Goal: Task Accomplishment & Management: Use online tool/utility

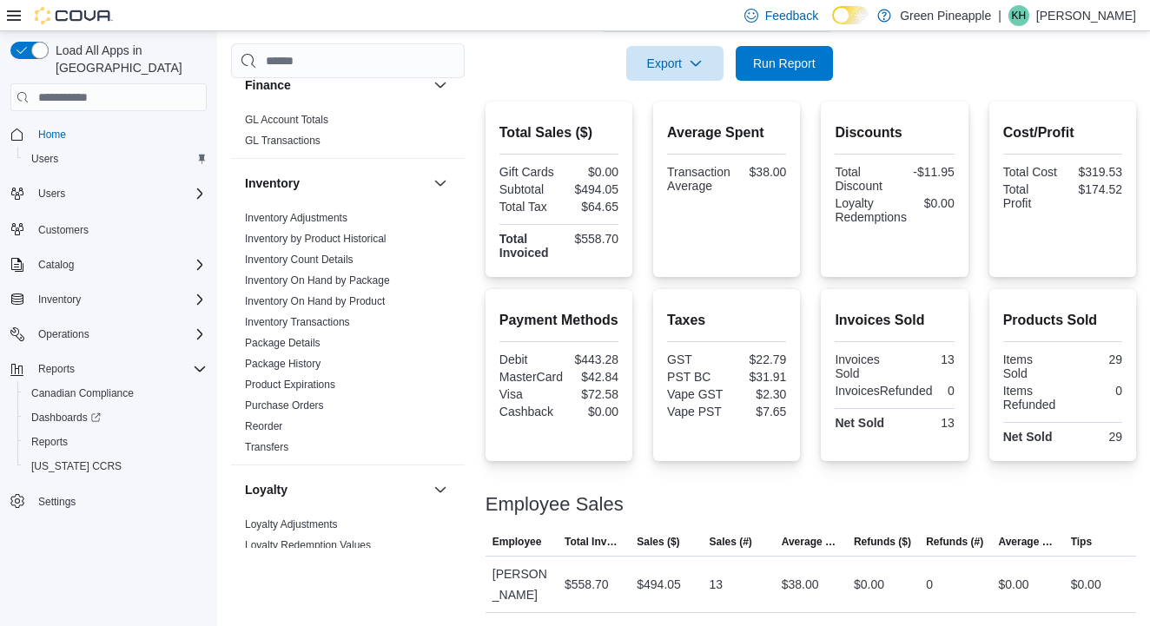
scroll to position [479, 0]
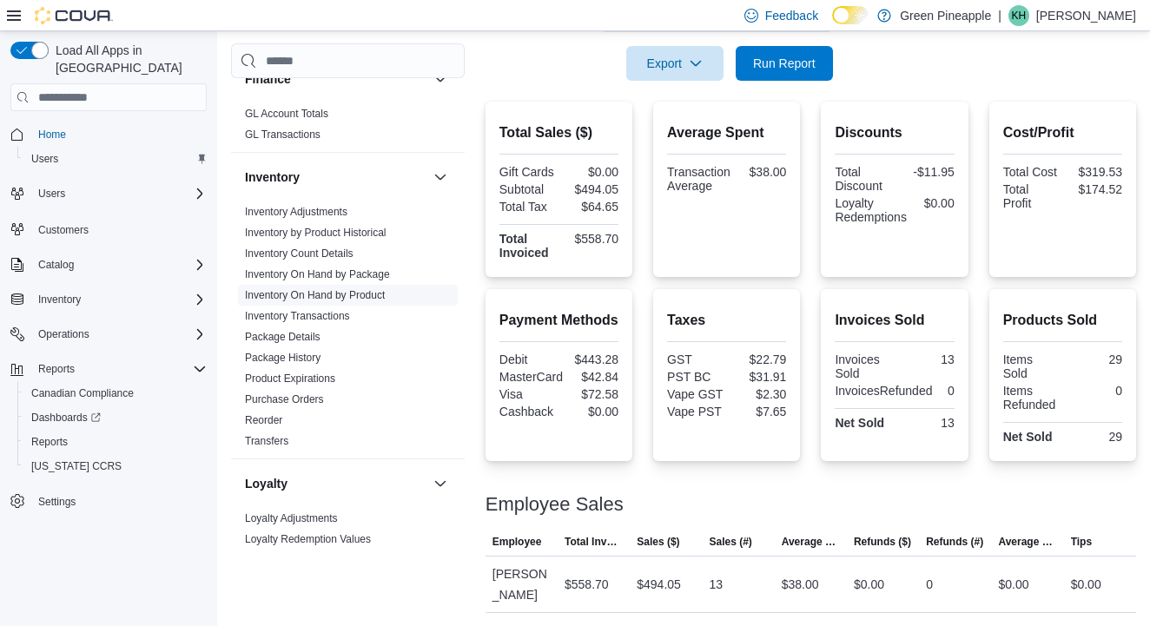
click at [320, 296] on link "Inventory On Hand by Product" at bounding box center [315, 295] width 140 height 12
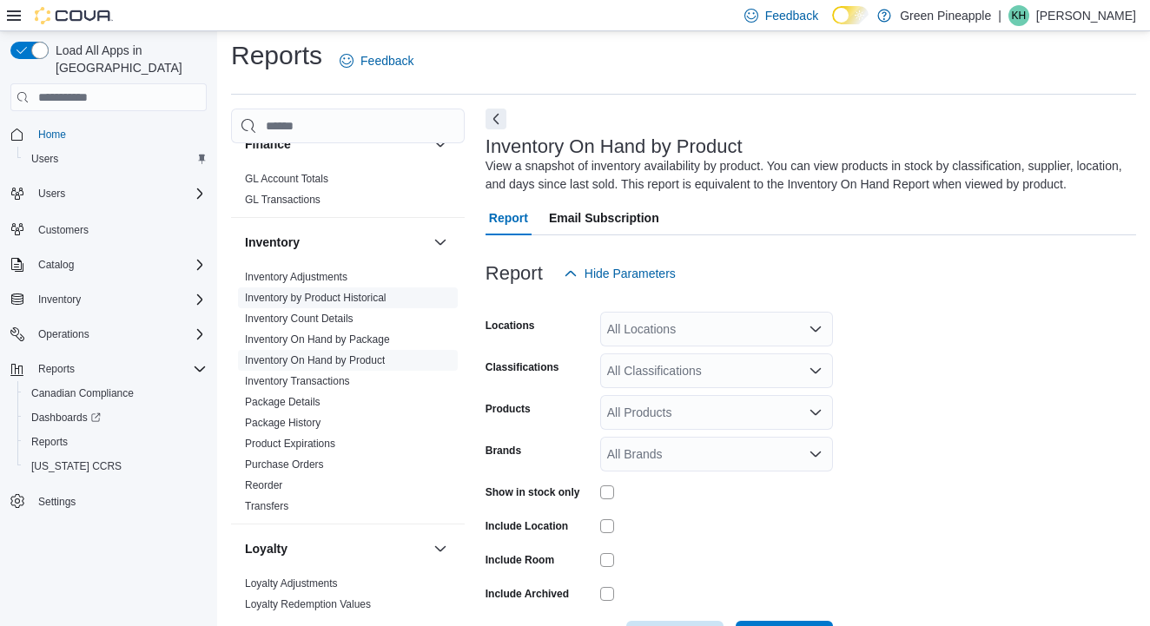
scroll to position [57, 0]
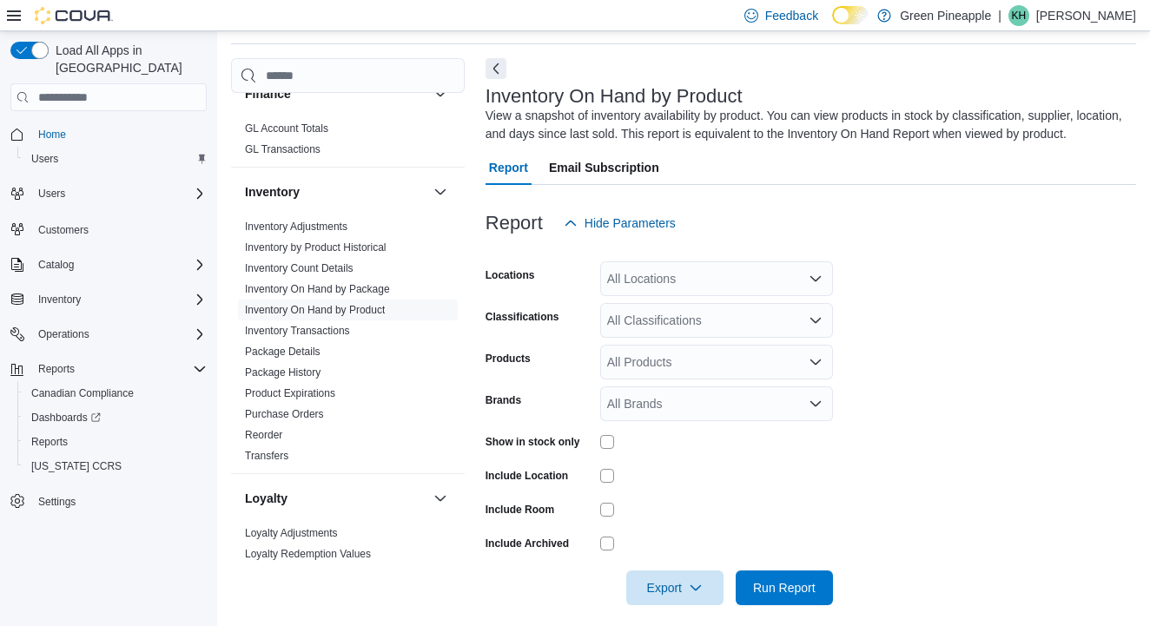
click at [819, 277] on icon "Open list of options" at bounding box center [815, 278] width 10 height 5
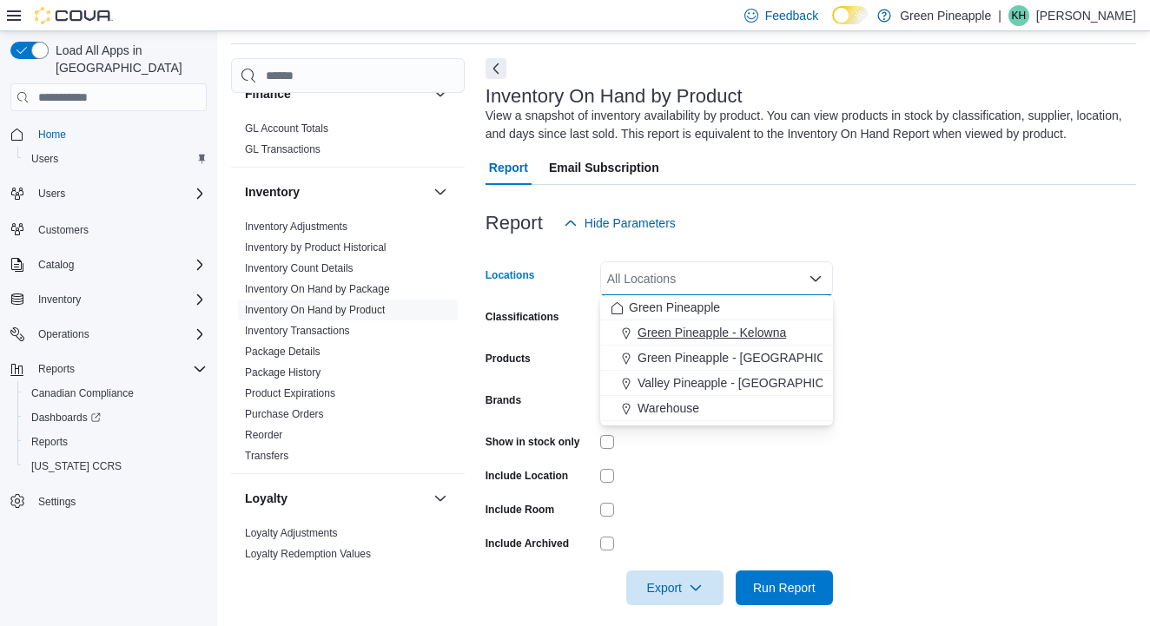
click at [764, 334] on span "Green Pineapple - Kelowna" at bounding box center [712, 332] width 149 height 17
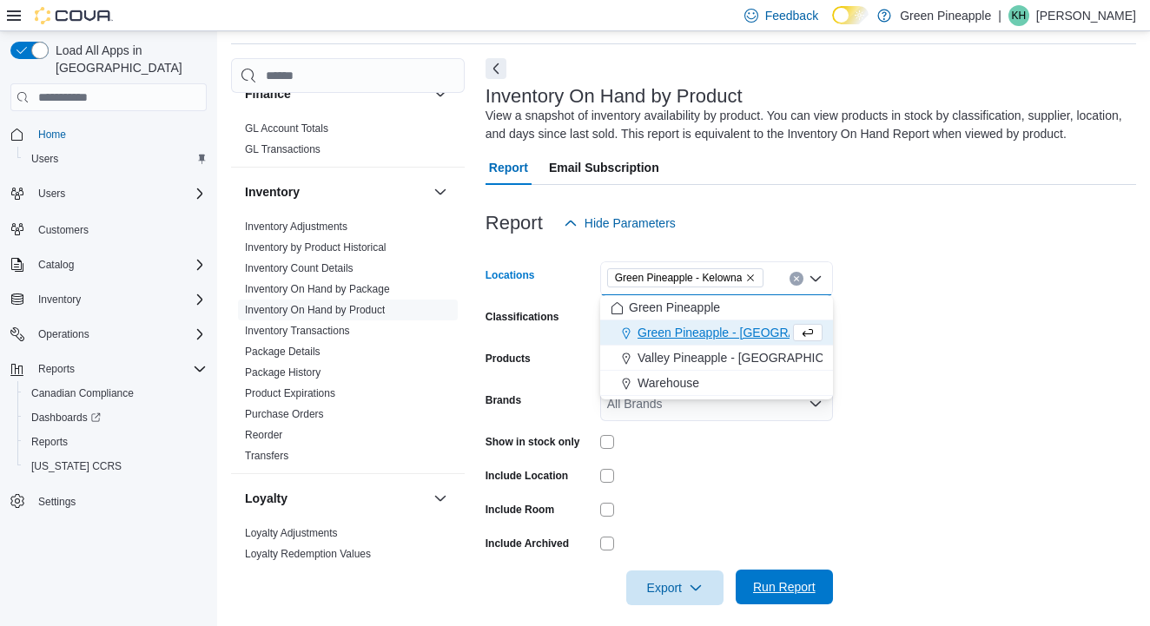
click at [780, 590] on span "Run Report" at bounding box center [784, 586] width 63 height 17
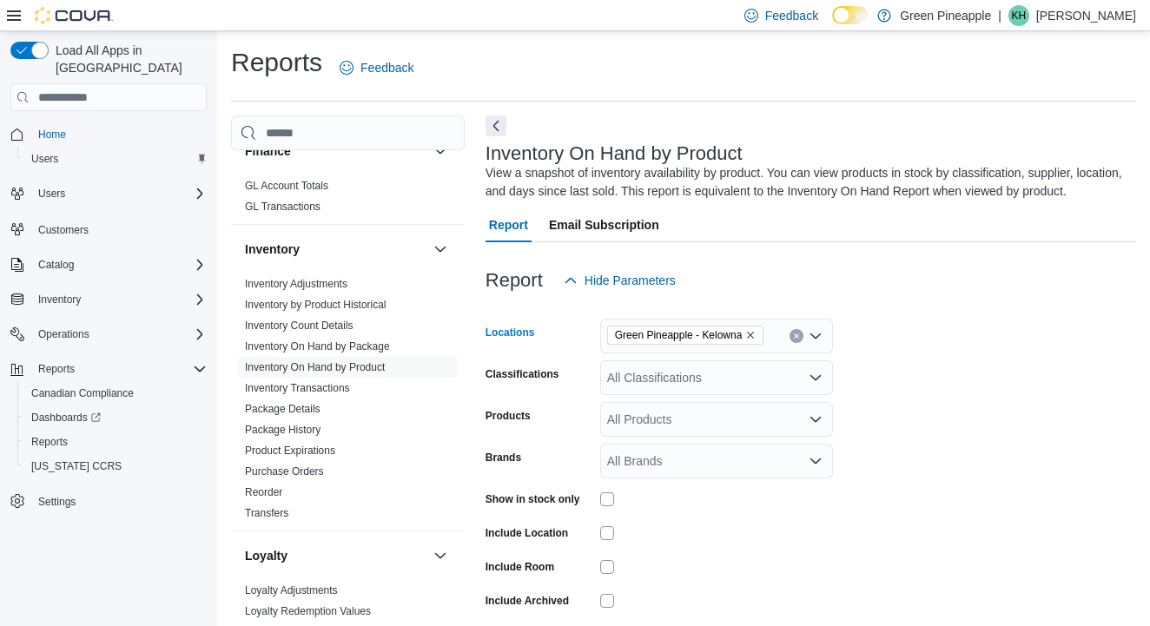
click at [756, 335] on icon "Remove Green Pineapple - Kelowna from selection in this group" at bounding box center [750, 335] width 10 height 10
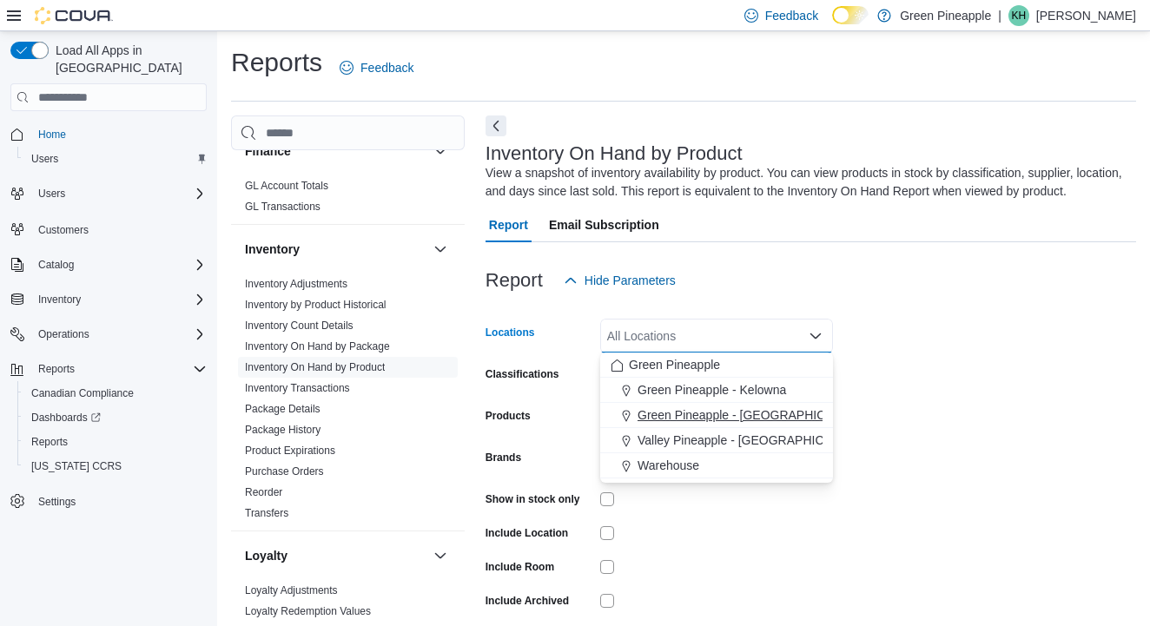
click at [762, 424] on span "Green Pineapple - [GEOGRAPHIC_DATA]" at bounding box center [752, 414] width 228 height 17
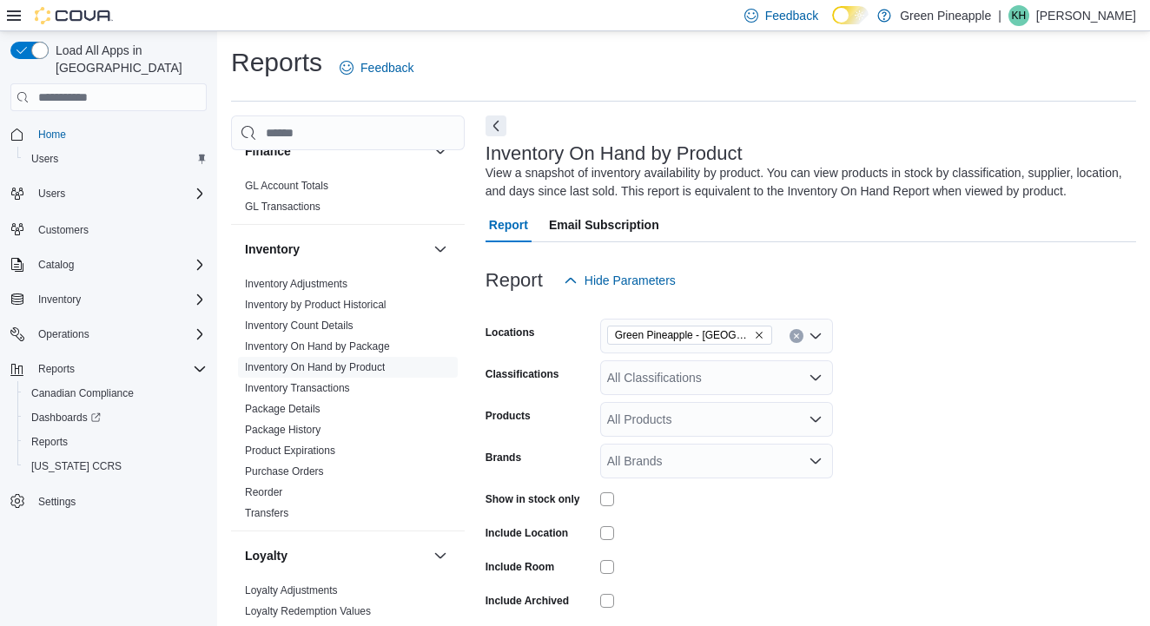
click at [915, 397] on form "Locations Green Pineapple - [PERSON_NAME] Classifications All Classifications P…" at bounding box center [811, 480] width 651 height 365
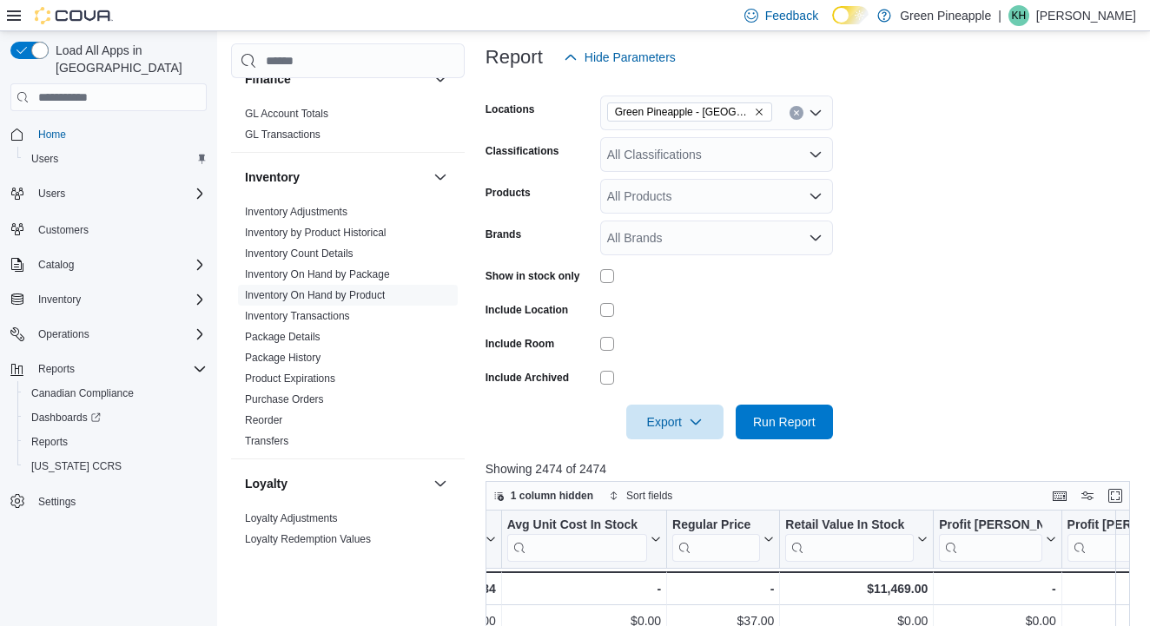
scroll to position [248, 0]
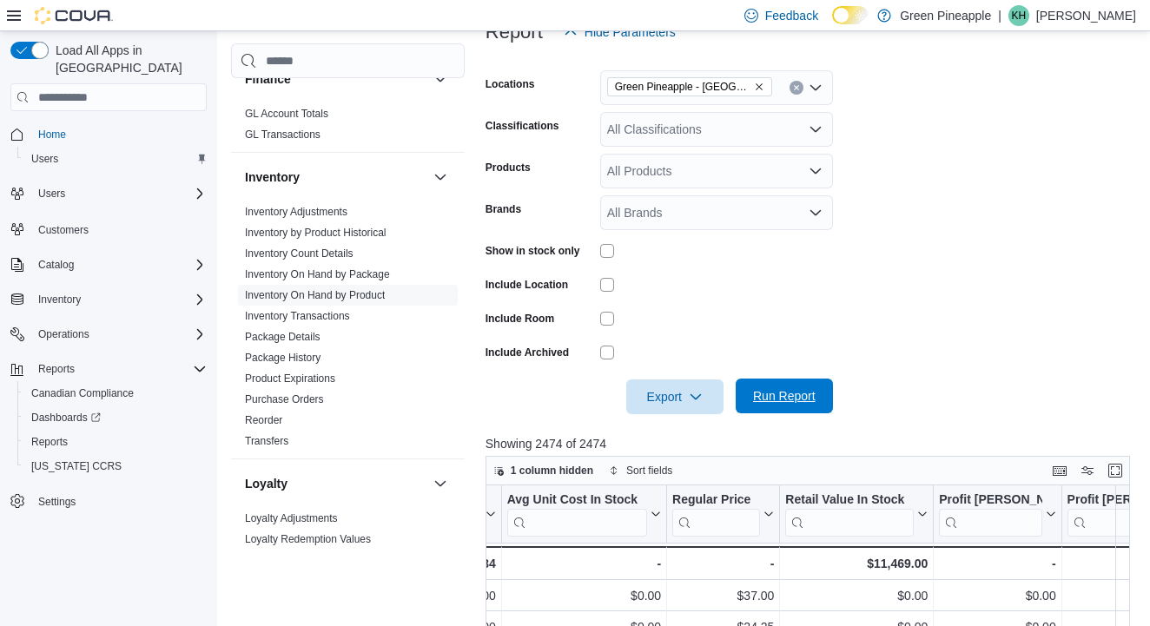
click at [809, 406] on span "Run Report" at bounding box center [784, 396] width 76 height 35
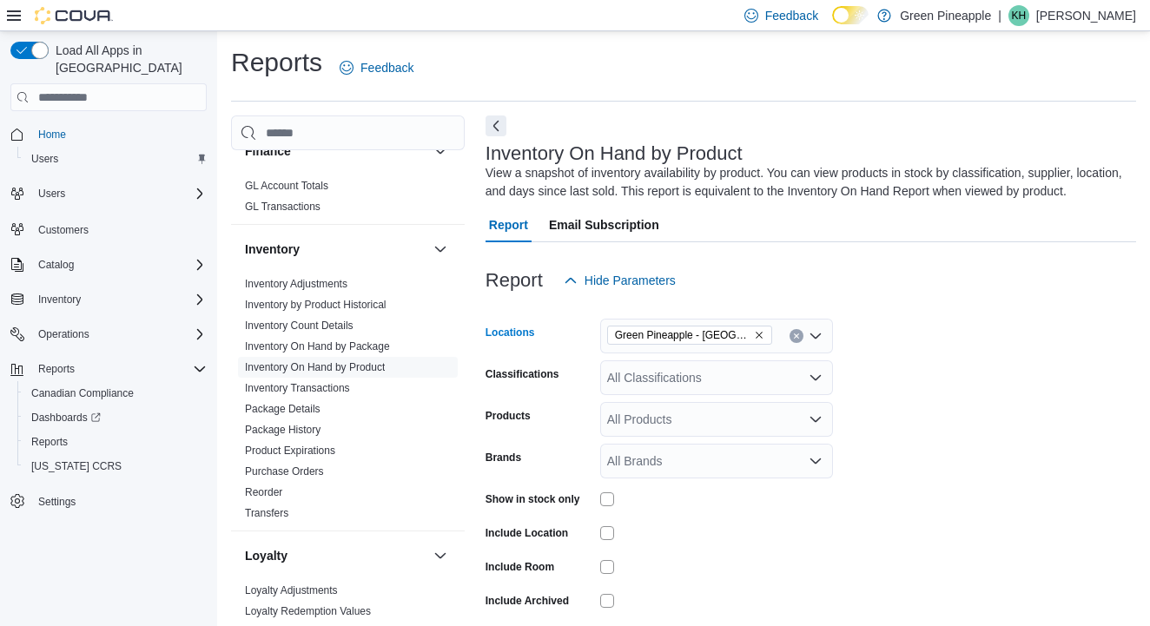
click at [756, 335] on icon "Remove Green Pineapple - Warfield from selection in this group" at bounding box center [759, 335] width 10 height 10
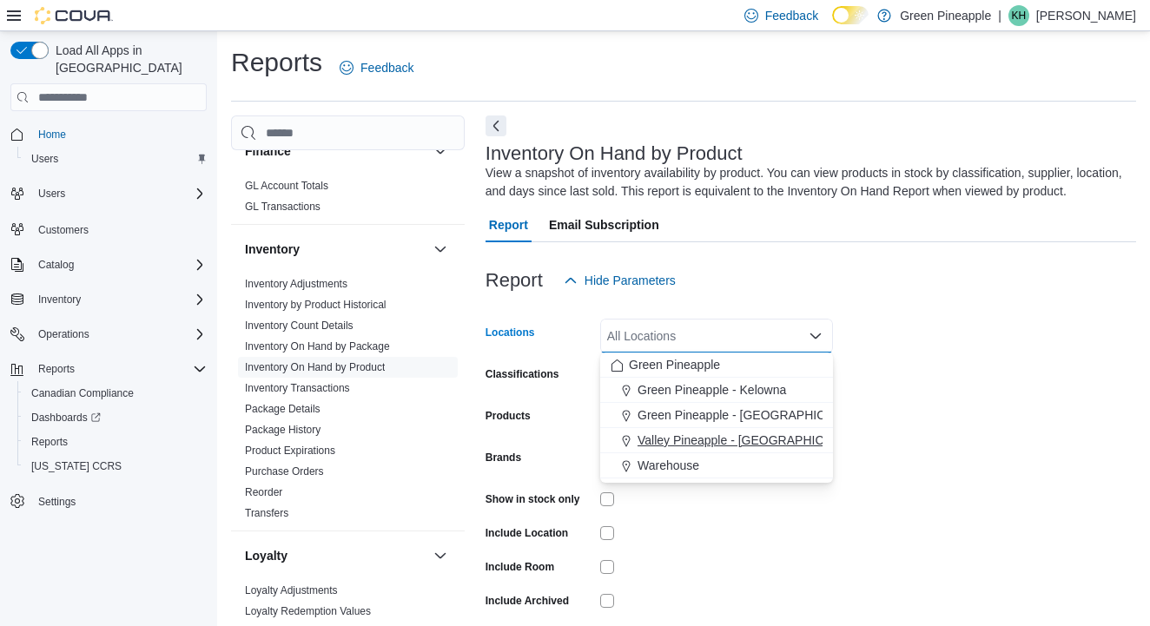
click at [767, 440] on span "Valley Pineapple - [GEOGRAPHIC_DATA]" at bounding box center [751, 440] width 227 height 17
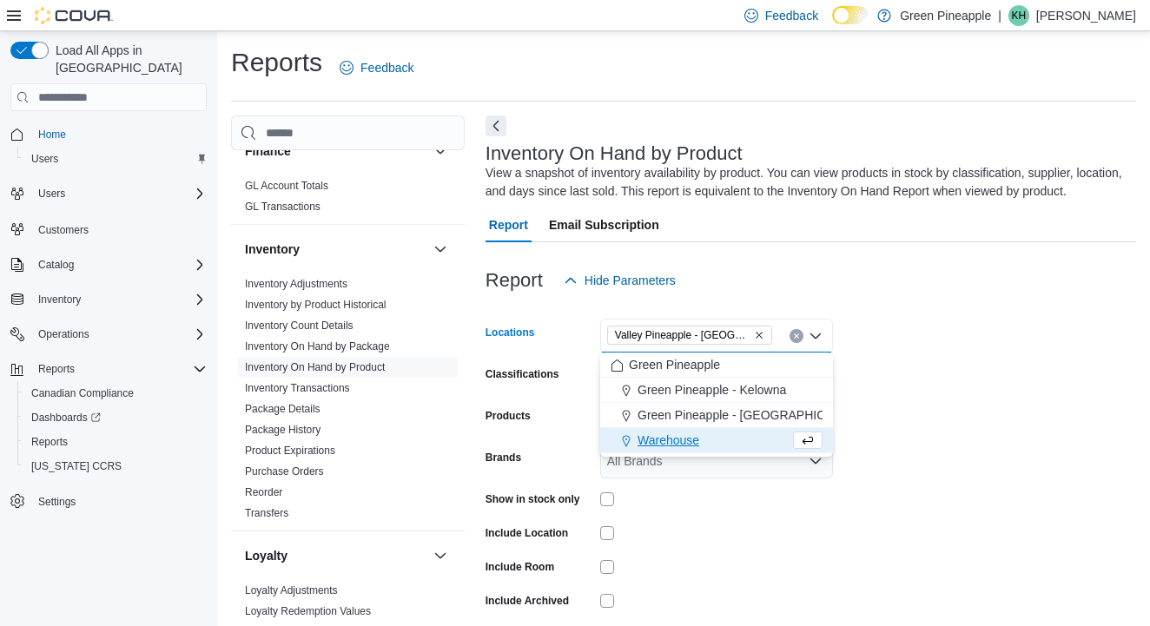
click at [909, 380] on form "Locations [GEOGRAPHIC_DATA] - [GEOGRAPHIC_DATA] Combo box. Selected. Valley [GE…" at bounding box center [811, 480] width 651 height 365
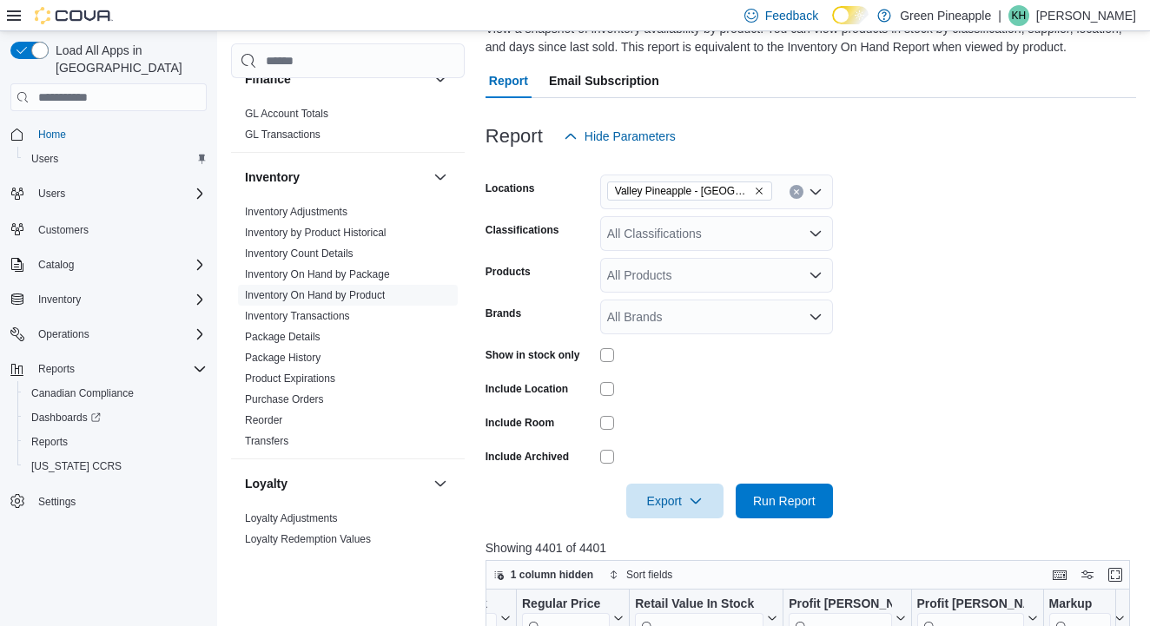
scroll to position [182, 0]
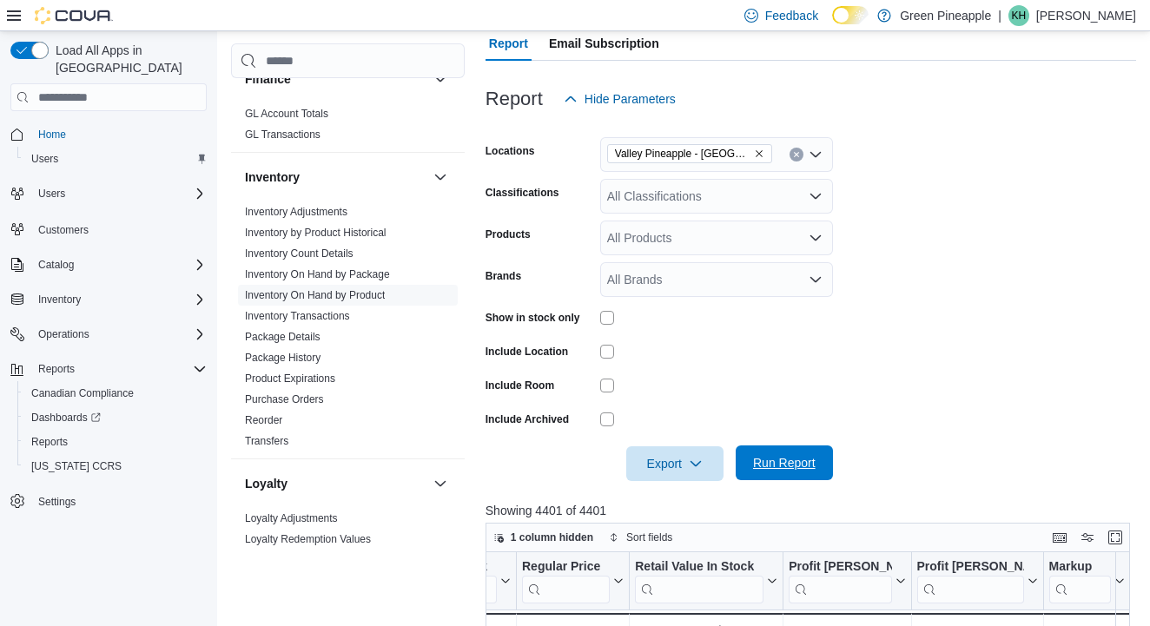
click at [790, 455] on span "Run Report" at bounding box center [784, 462] width 63 height 17
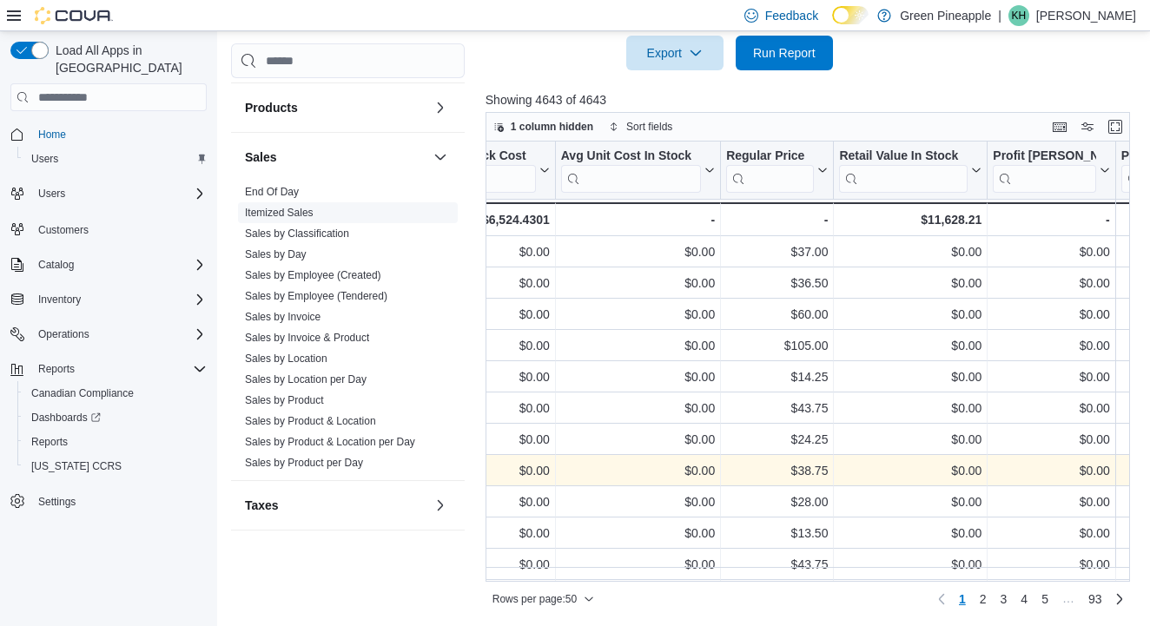
scroll to position [1107, 0]
click at [292, 202] on span "Itemized Sales" at bounding box center [348, 212] width 220 height 21
click at [287, 190] on link "End Of Day" at bounding box center [272, 192] width 54 height 12
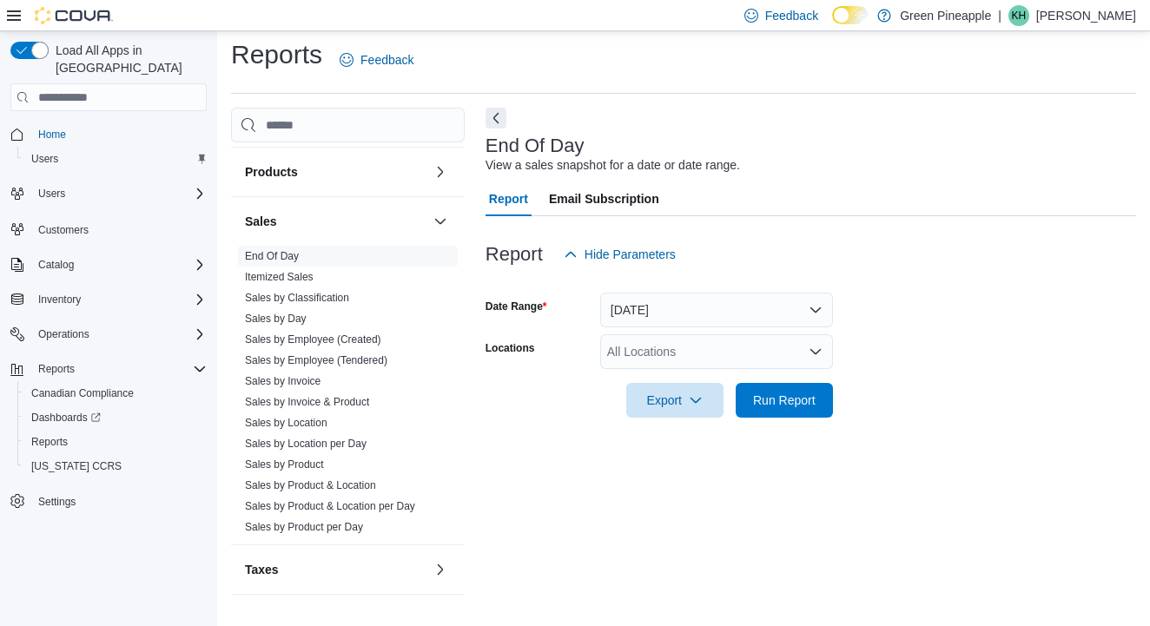
scroll to position [7, 0]
click at [282, 258] on link "End Of Day" at bounding box center [272, 257] width 54 height 12
click at [667, 345] on div "All Locations" at bounding box center [716, 352] width 233 height 35
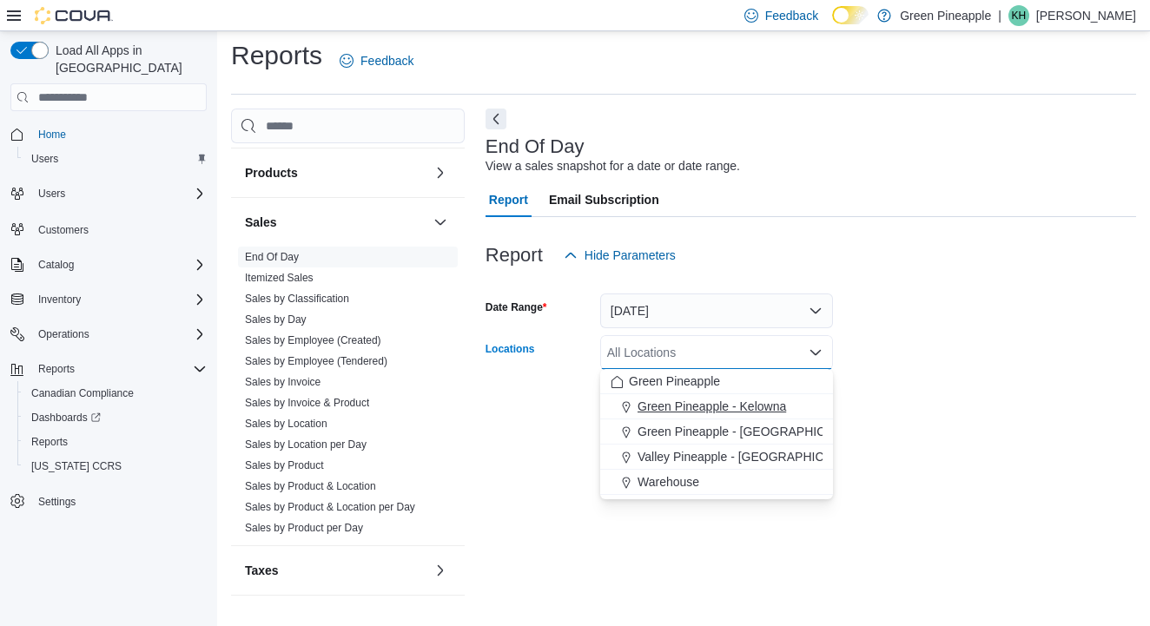
click at [727, 407] on span "Green Pineapple - Kelowna" at bounding box center [712, 406] width 149 height 17
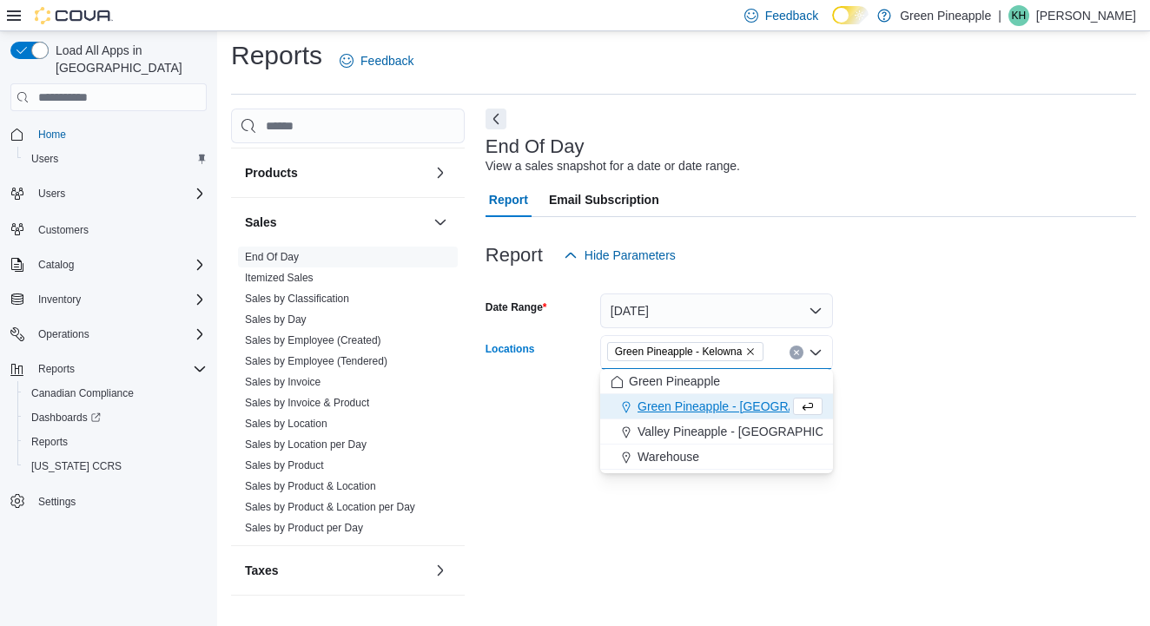
click at [920, 373] on div at bounding box center [811, 377] width 651 height 14
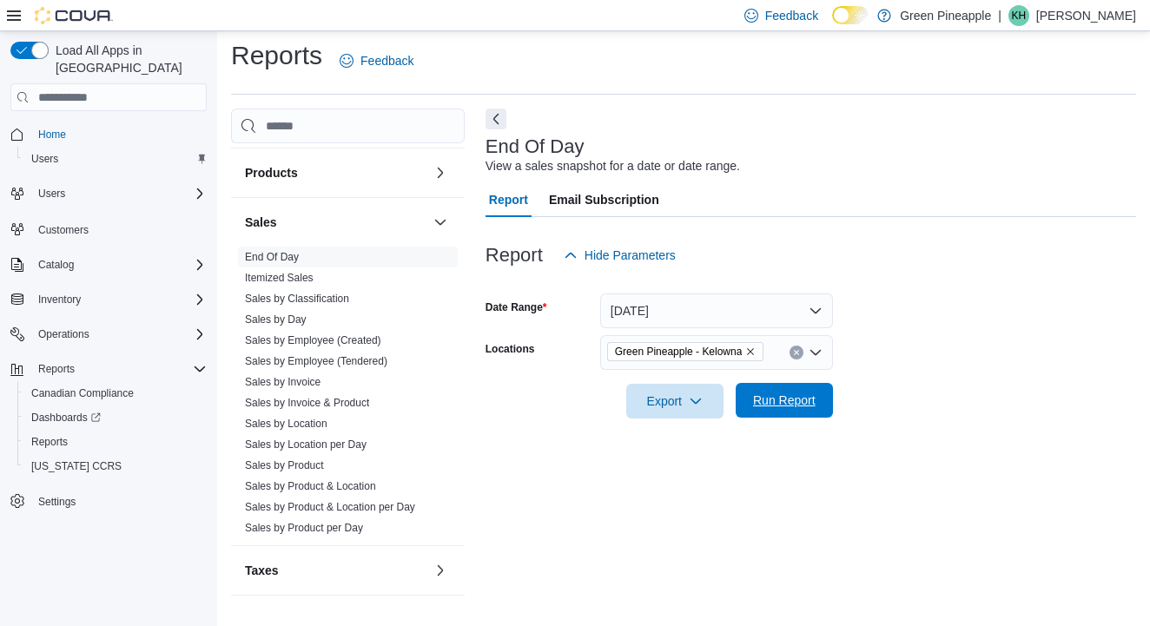
click at [808, 400] on span "Run Report" at bounding box center [784, 400] width 63 height 17
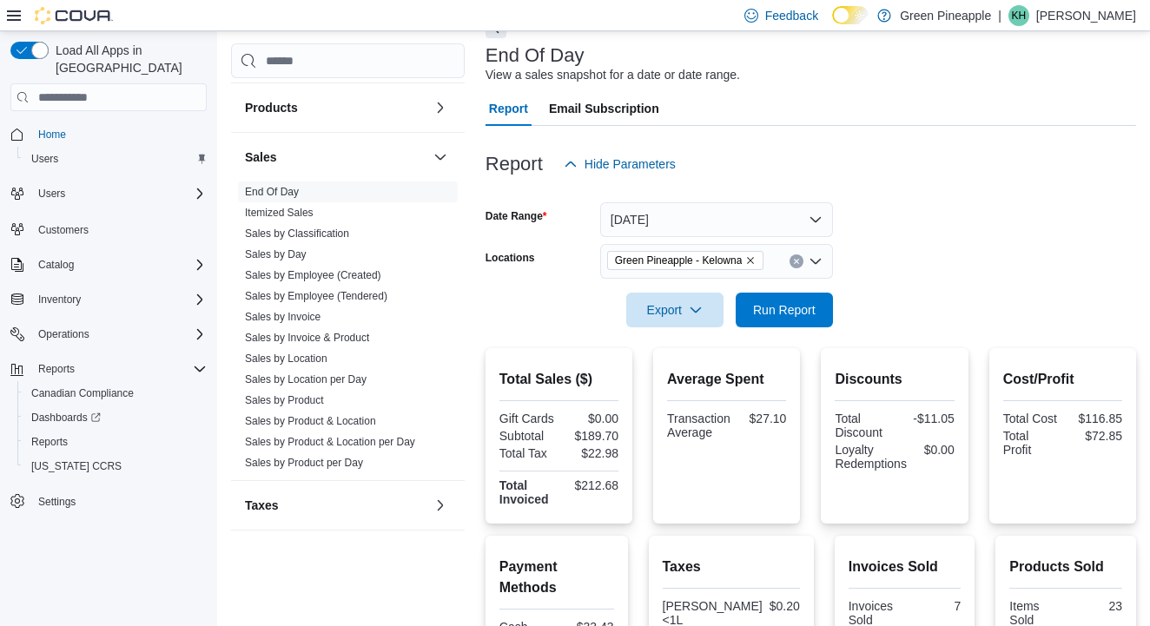
scroll to position [51, 0]
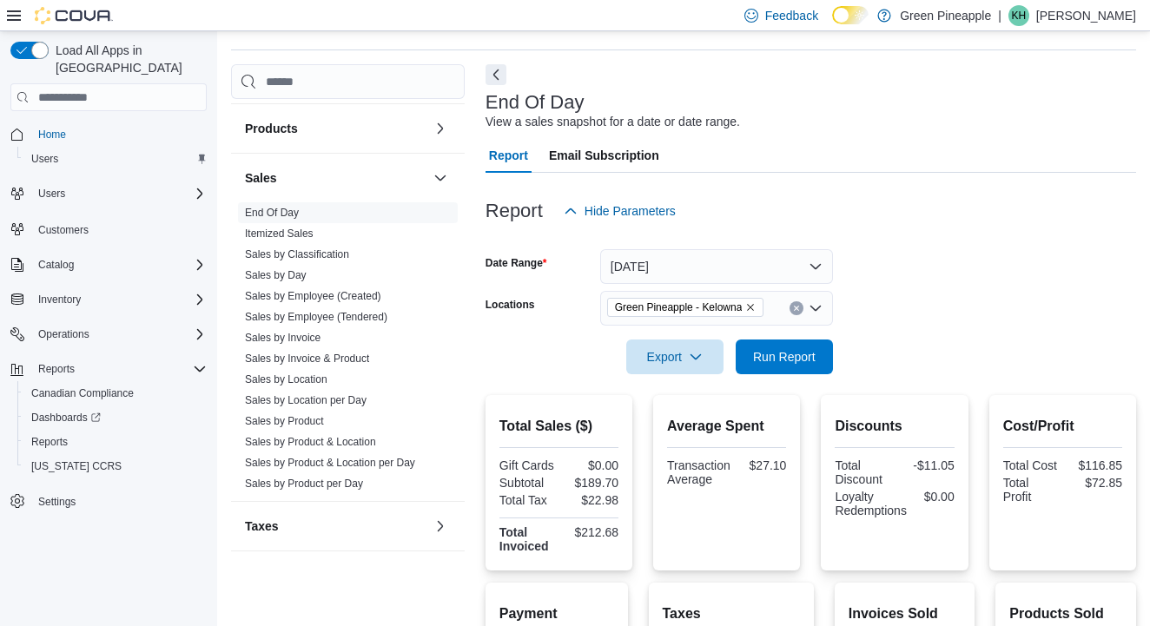
click at [756, 307] on icon "Remove Green Pineapple - Kelowna from selection in this group" at bounding box center [750, 307] width 10 height 10
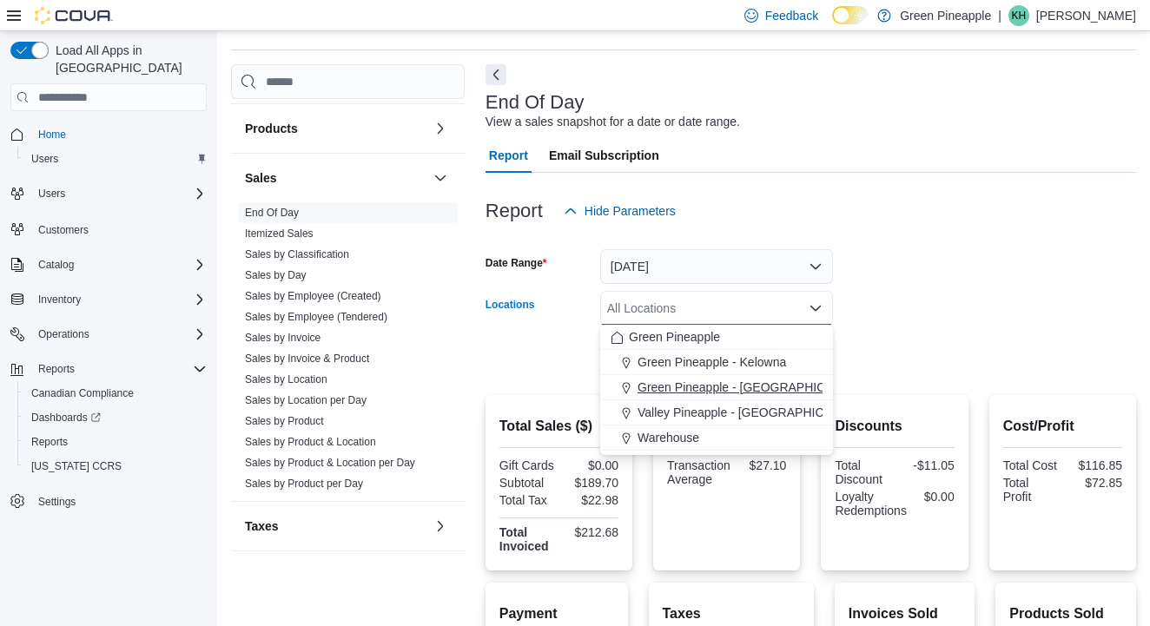
click at [744, 388] on span "Green Pineapple - [GEOGRAPHIC_DATA]" at bounding box center [752, 387] width 228 height 17
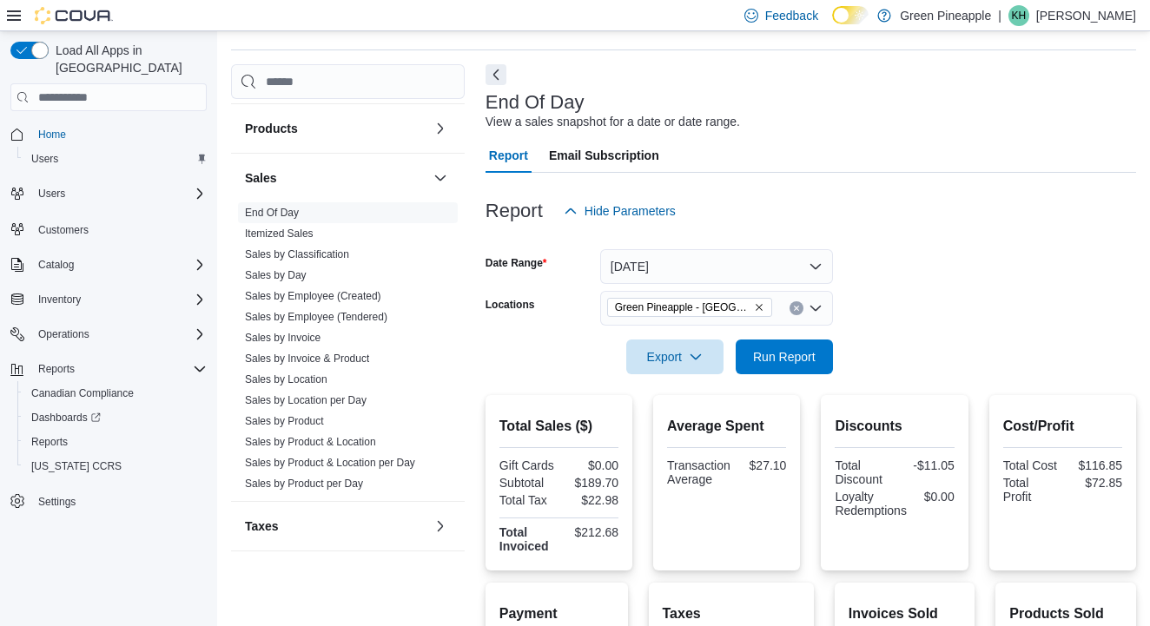
click at [915, 336] on div at bounding box center [811, 333] width 651 height 14
click at [789, 352] on span "Run Report" at bounding box center [784, 355] width 63 height 17
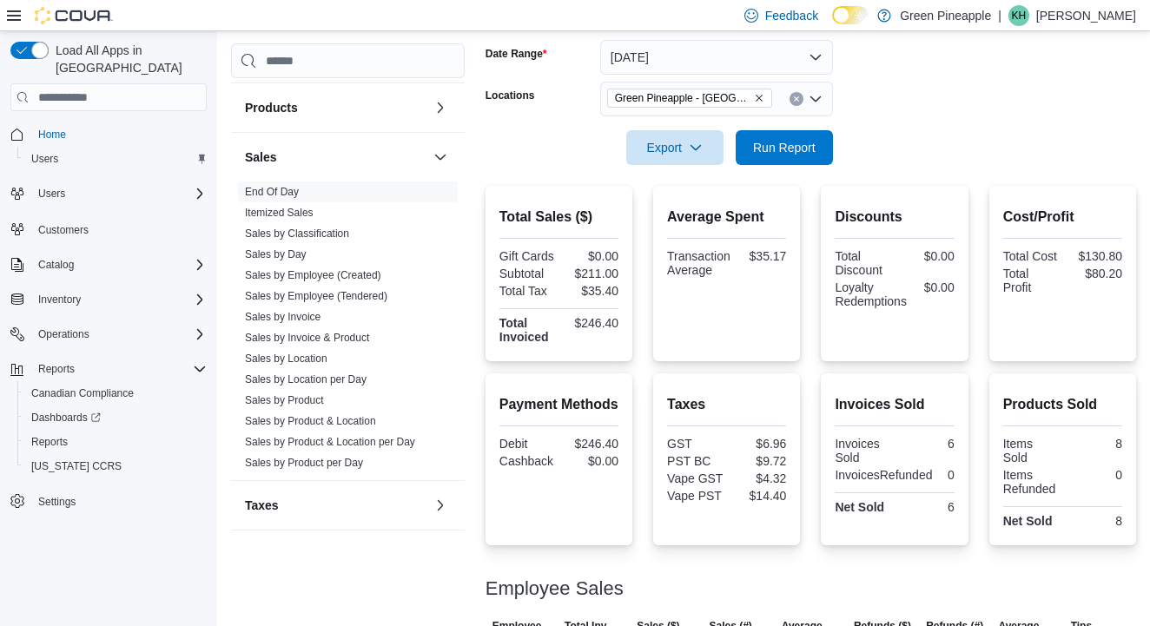
scroll to position [248, 0]
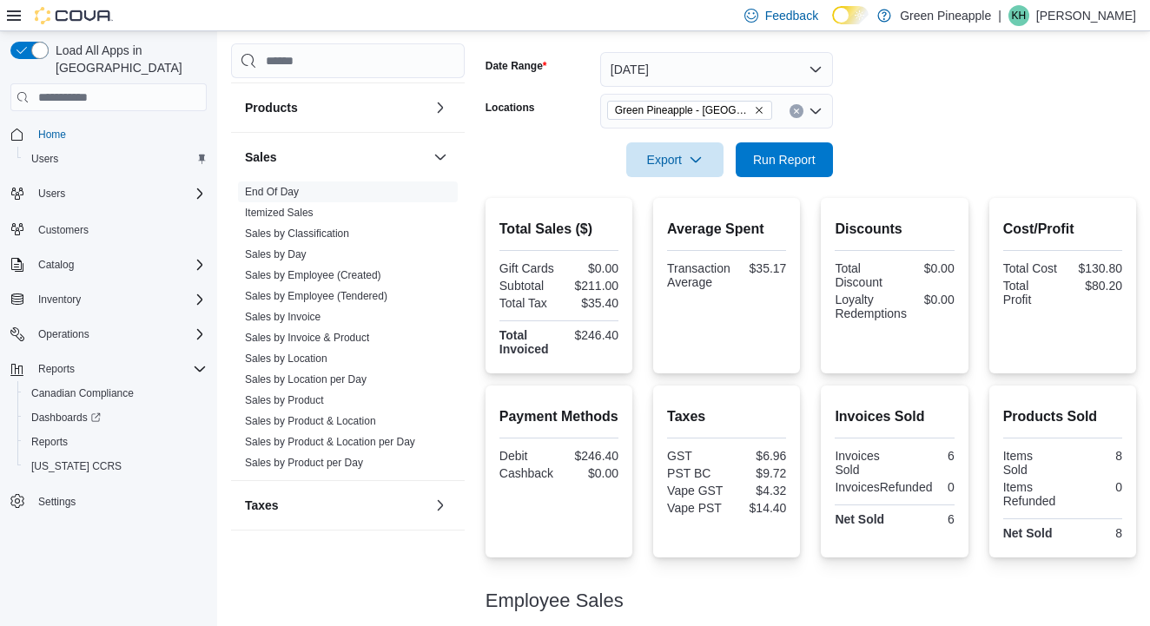
click at [756, 105] on button "Remove Green Pineapple - Warfield from selection in this group" at bounding box center [759, 110] width 10 height 10
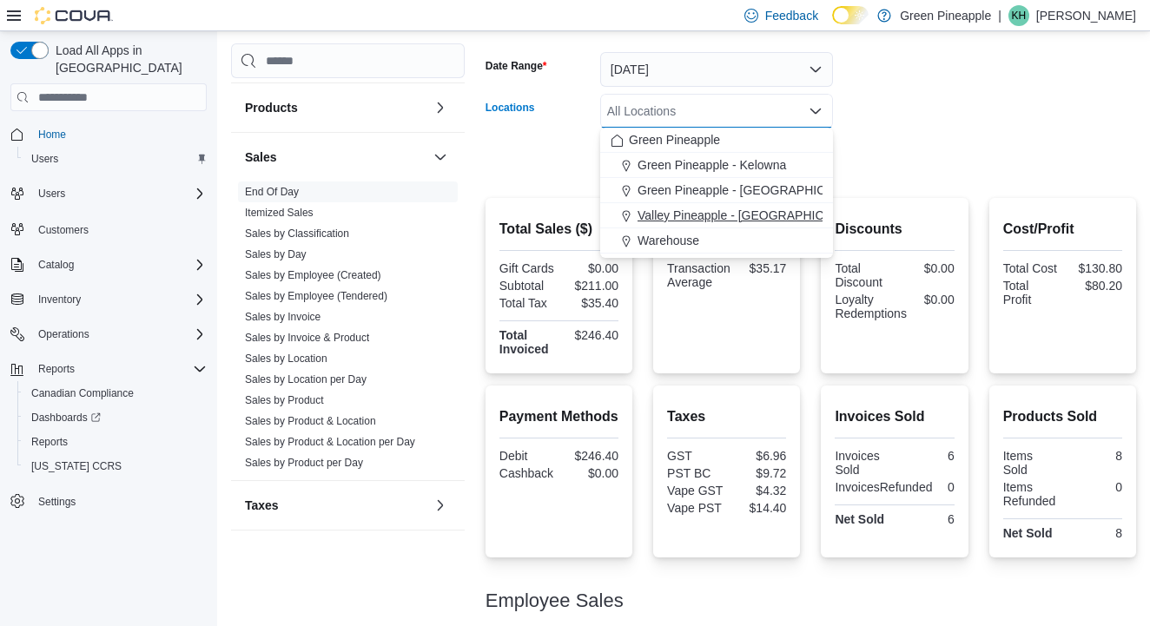
click at [752, 218] on span "Valley Pineapple - [GEOGRAPHIC_DATA]" at bounding box center [751, 215] width 227 height 17
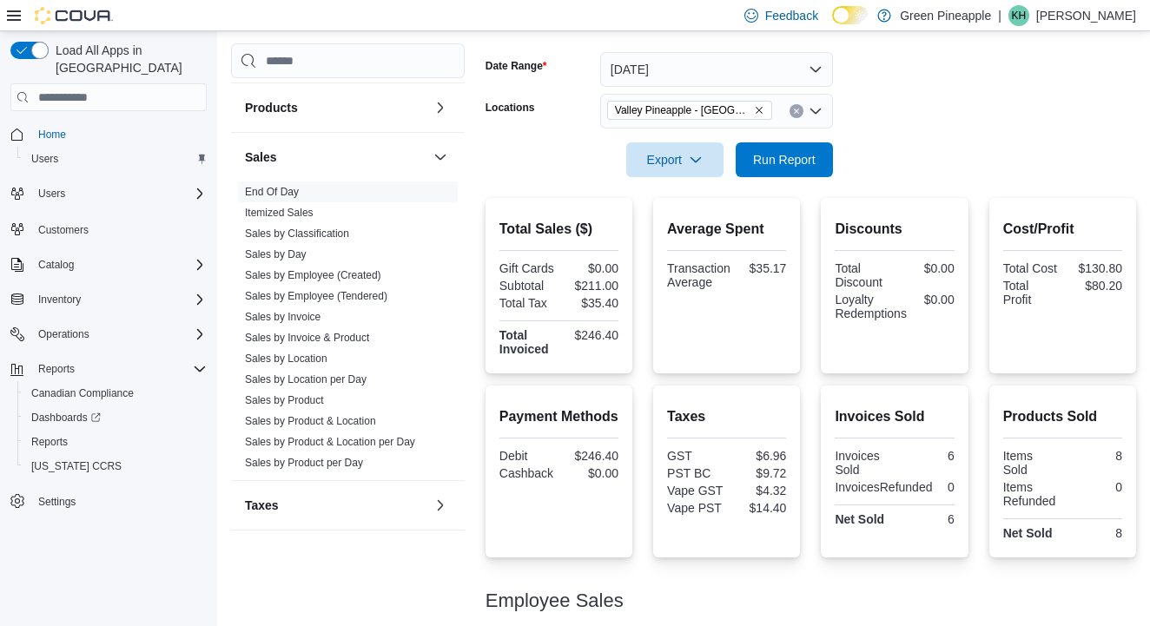
click at [925, 146] on form "Date Range [DATE] Locations Valley [GEOGRAPHIC_DATA] - [GEOGRAPHIC_DATA] Export…" at bounding box center [811, 104] width 651 height 146
click at [795, 160] on span "Run Report" at bounding box center [784, 158] width 63 height 17
